Goal: Information Seeking & Learning: Understand process/instructions

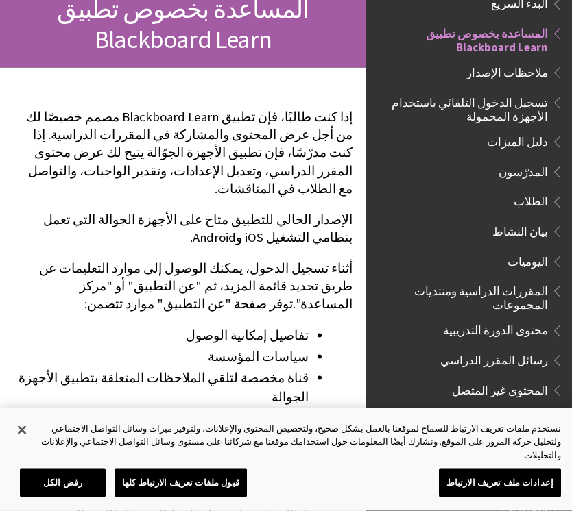
scroll to position [171, 0]
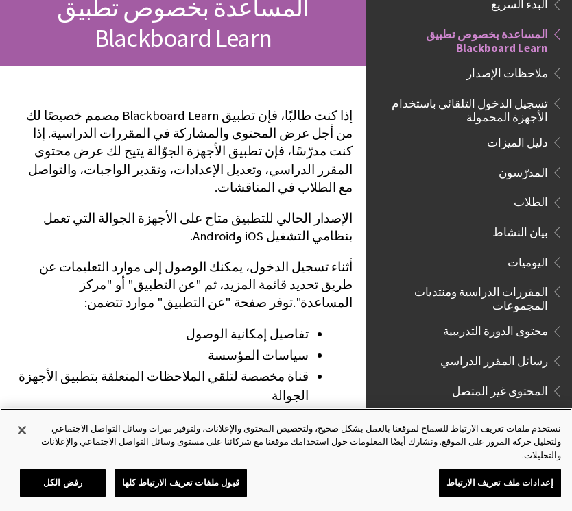
click at [217, 459] on button "قبول ملفات تعريف الارتباط كلها" at bounding box center [180, 483] width 132 height 29
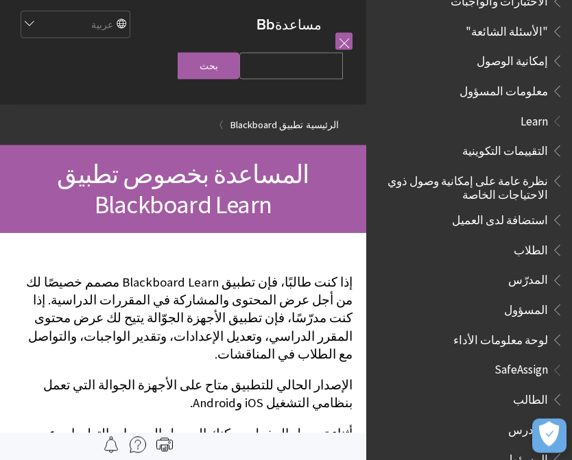
scroll to position [0, 0]
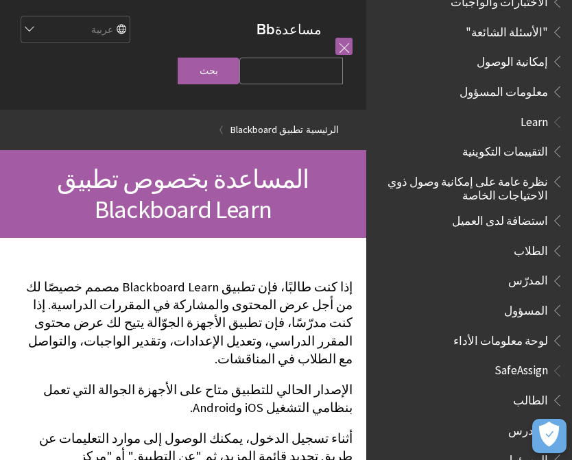
click at [538, 389] on span "الطالب" at bounding box center [530, 398] width 35 height 19
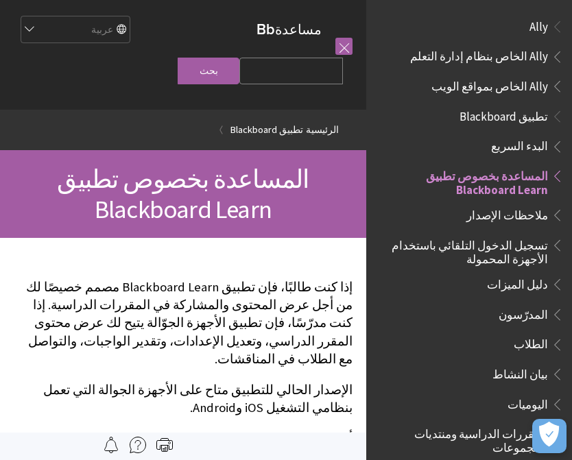
scroll to position [142, 0]
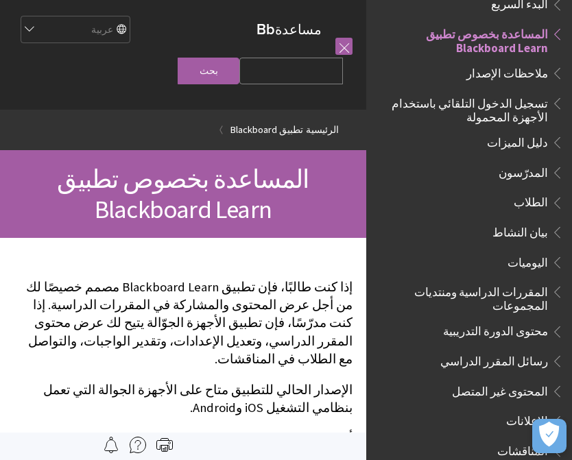
click at [541, 108] on span "تسجيل الدخول التلقائي باستخدام الأجهزة المحمولة" at bounding box center [465, 108] width 165 height 32
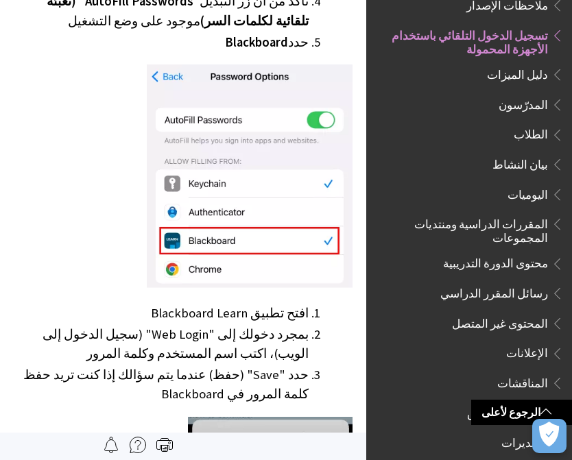
scroll to position [592, 0]
